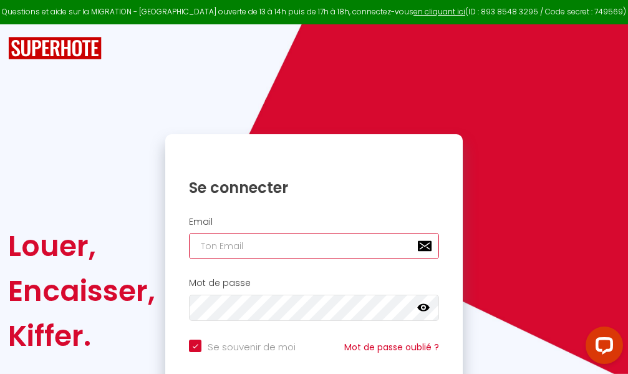
click at [319, 243] on input "email" at bounding box center [314, 246] width 250 height 26
type input "m"
checkbox input "true"
type input "ma"
checkbox input "true"
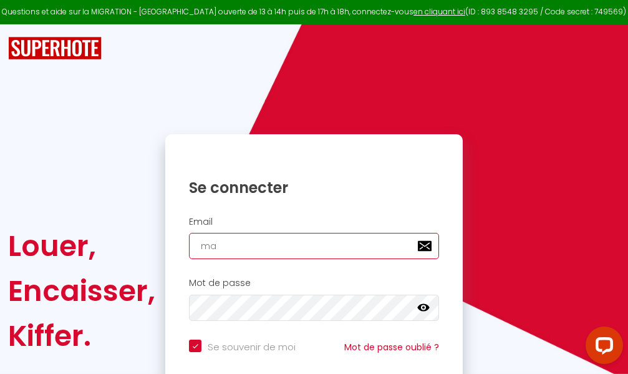
type input "mar"
checkbox input "true"
type input "marc"
checkbox input "true"
type input "marcd"
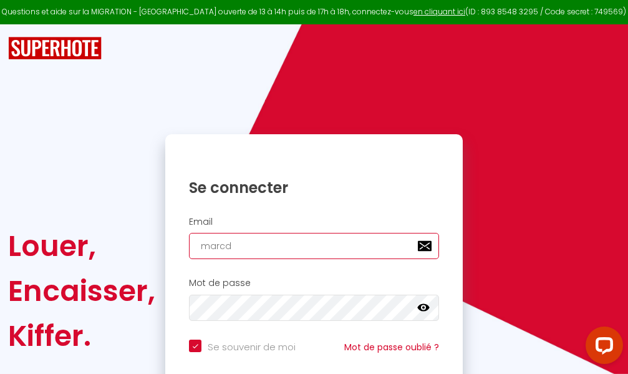
checkbox input "true"
type input "marcdp"
checkbox input "true"
type input "marcdpo"
checkbox input "true"
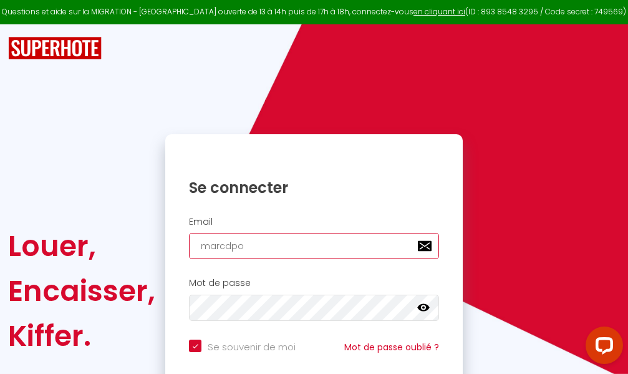
type input "marcdpoz"
checkbox input "true"
type input "marcdpoz."
checkbox input "true"
type input "marcdpoz.l"
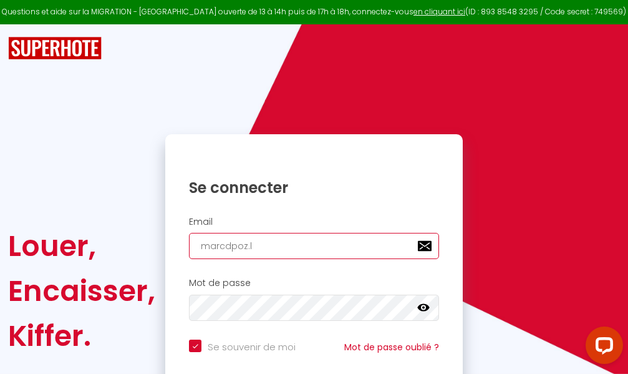
checkbox input "true"
type input "marcdpoz.lo"
checkbox input "true"
type input "marcdpoz.loc"
checkbox input "true"
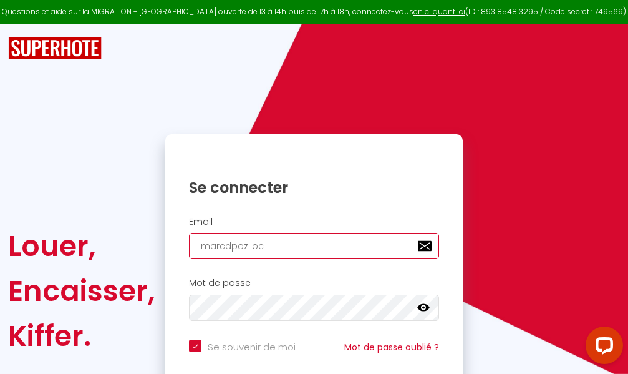
type input "marcdpoz.loca"
checkbox input "true"
type input "marcdpoz.locat"
checkbox input "true"
type input "marcdpoz.locati"
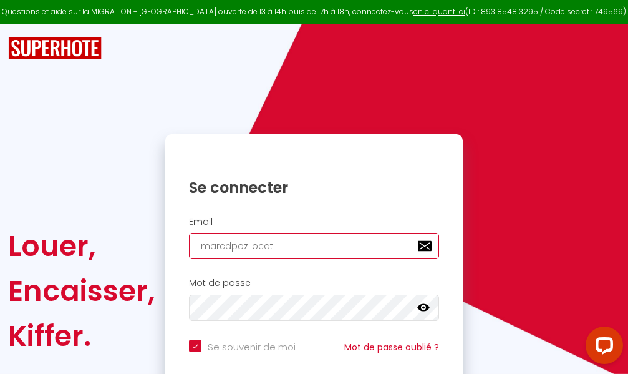
checkbox input "true"
type input "marcdpoz.locatio"
checkbox input "true"
type input "marcdpoz.location"
checkbox input "true"
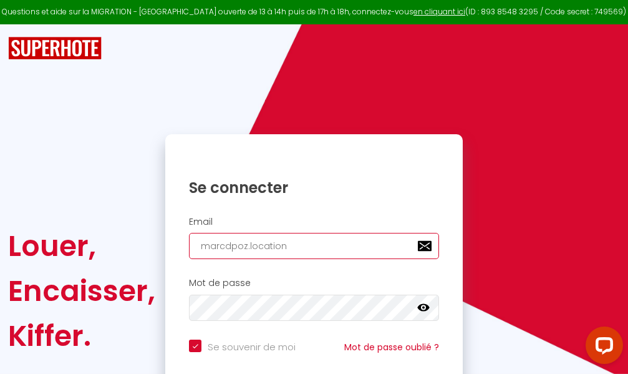
type input "marcdpoz.location@"
checkbox input "true"
type input "marcdpoz.location@g"
checkbox input "true"
type input "marcdpoz.location@gm"
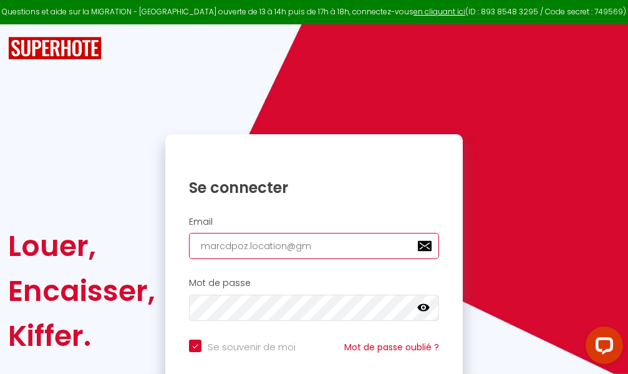
checkbox input "true"
type input "marcdpoz.location@gma"
checkbox input "true"
type input "marcdpoz.location@gmai"
checkbox input "true"
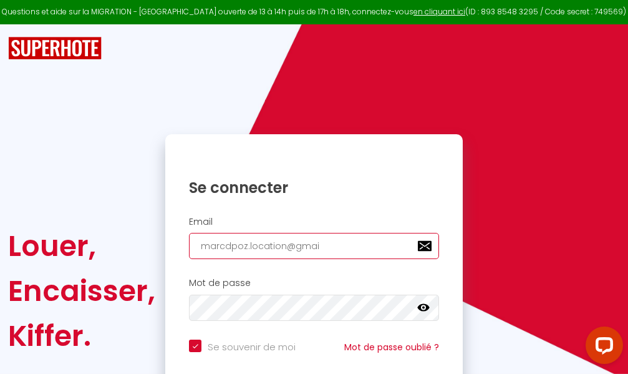
type input "[EMAIL_ADDRESS]"
checkbox input "true"
type input "[EMAIL_ADDRESS]."
checkbox input "true"
type input "marcdpoz.location@gmail.c"
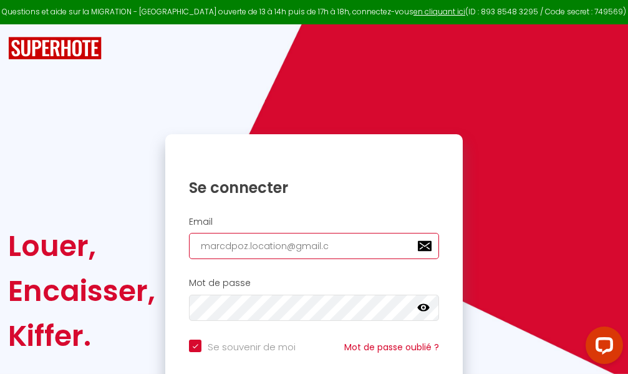
checkbox input "true"
type input "[EMAIL_ADDRESS][DOMAIN_NAME]"
checkbox input "true"
type input "[EMAIL_ADDRESS][DOMAIN_NAME]"
checkbox input "true"
